Goal: Transaction & Acquisition: Purchase product/service

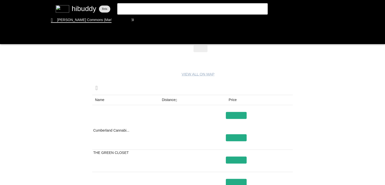
click at [166, 100] on flt-glass-pane at bounding box center [192, 92] width 385 height 185
click at [237, 116] on flt-glass-pane at bounding box center [192, 92] width 385 height 185
click at [244, 137] on flt-glass-pane at bounding box center [192, 92] width 385 height 185
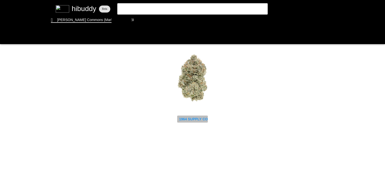
click at [196, 116] on flt-glass-pane at bounding box center [192, 92] width 385 height 185
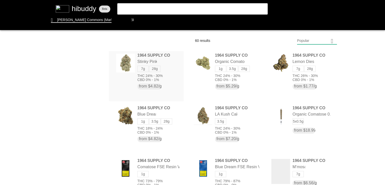
click at [148, 60] on flt-glass-pane at bounding box center [192, 92] width 385 height 185
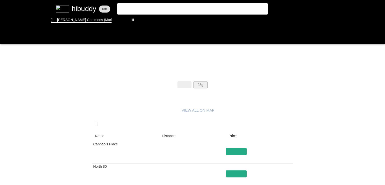
click at [203, 81] on flt-glass-pane at bounding box center [192, 92] width 385 height 185
click at [176, 138] on flt-glass-pane at bounding box center [192, 92] width 385 height 185
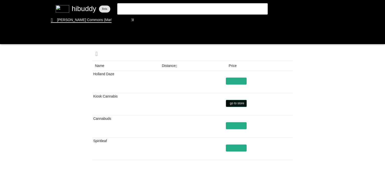
click at [228, 104] on flt-glass-pane at bounding box center [192, 92] width 385 height 185
